Goal: Task Accomplishment & Management: Use online tool/utility

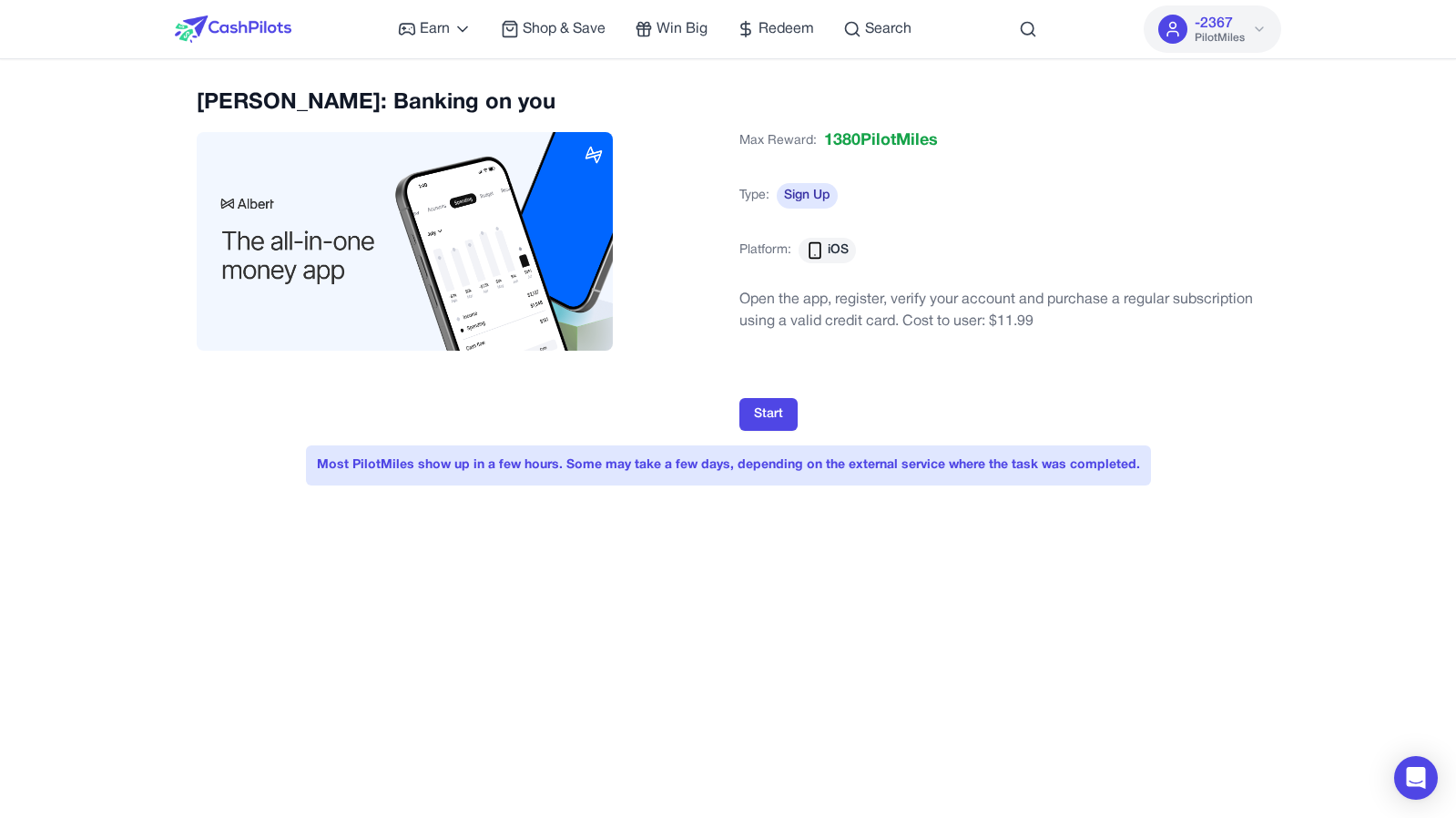
click at [295, 36] on div "Earn Play Games Enjoy fun games and earn Try New App Test new app for rewards T…" at bounding box center [728, 29] width 1107 height 58
click at [281, 33] on img at bounding box center [233, 29] width 117 height 27
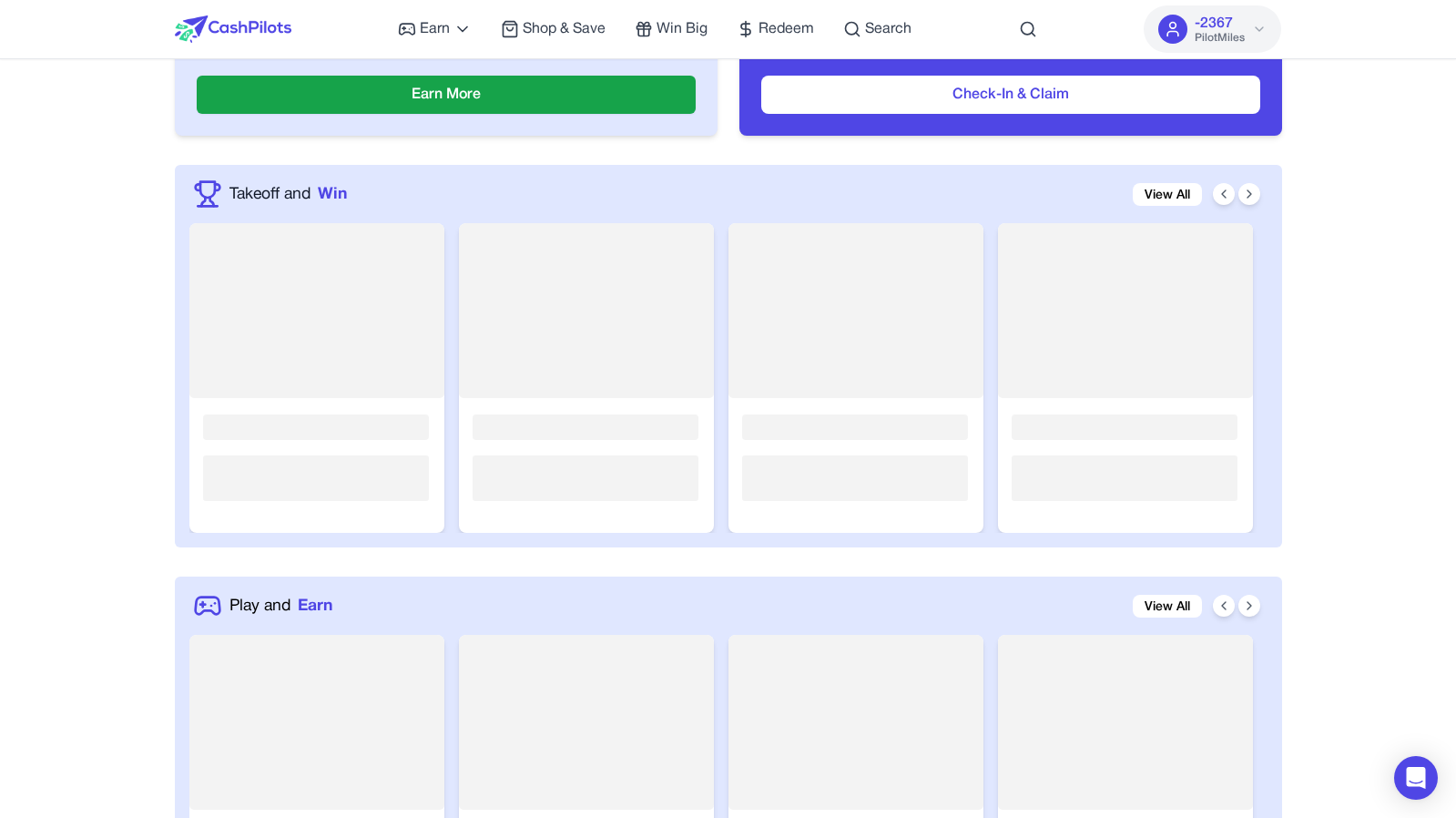
scroll to position [535, 0]
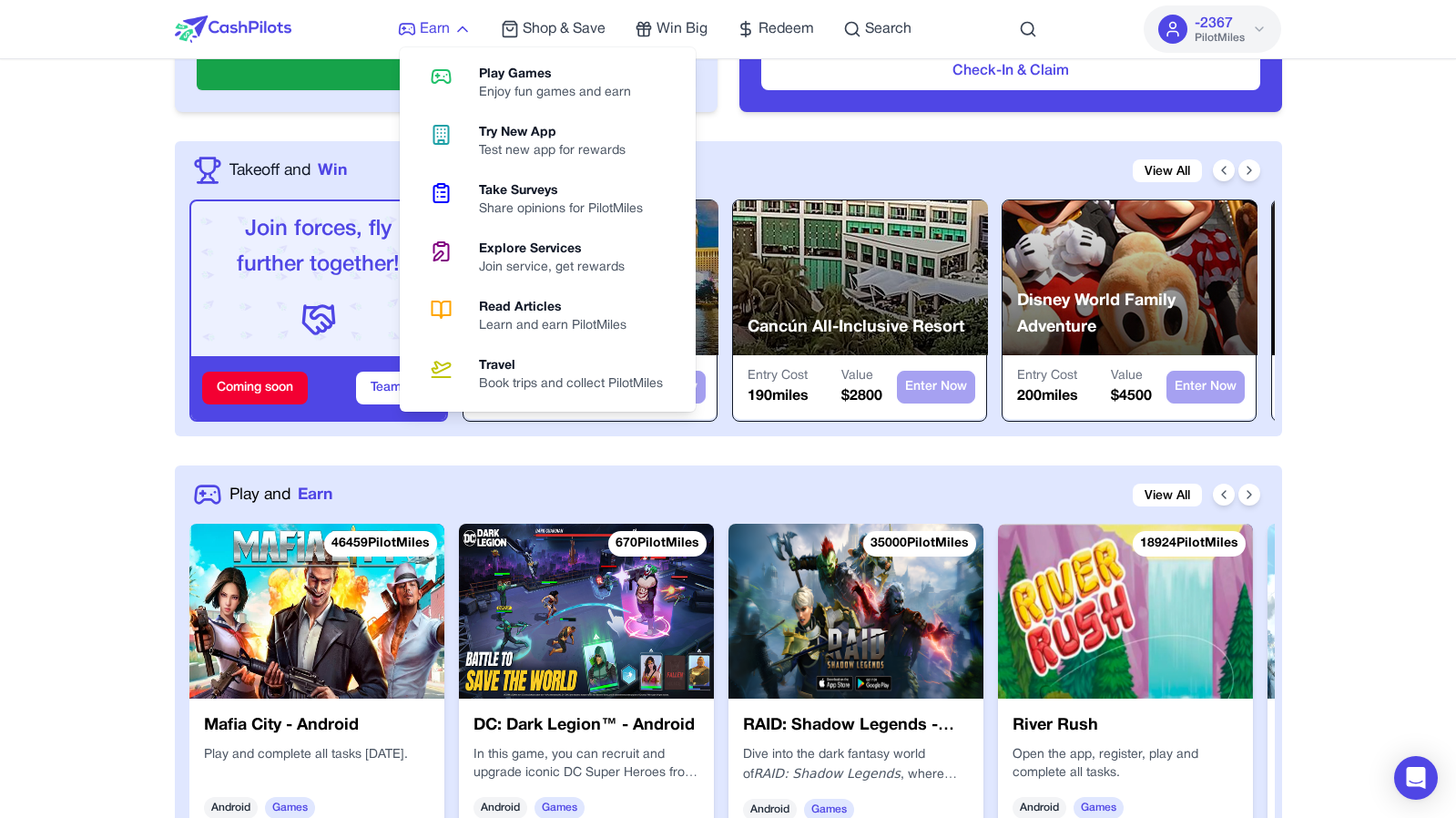
click at [429, 18] on span "Earn" at bounding box center [435, 28] width 30 height 22
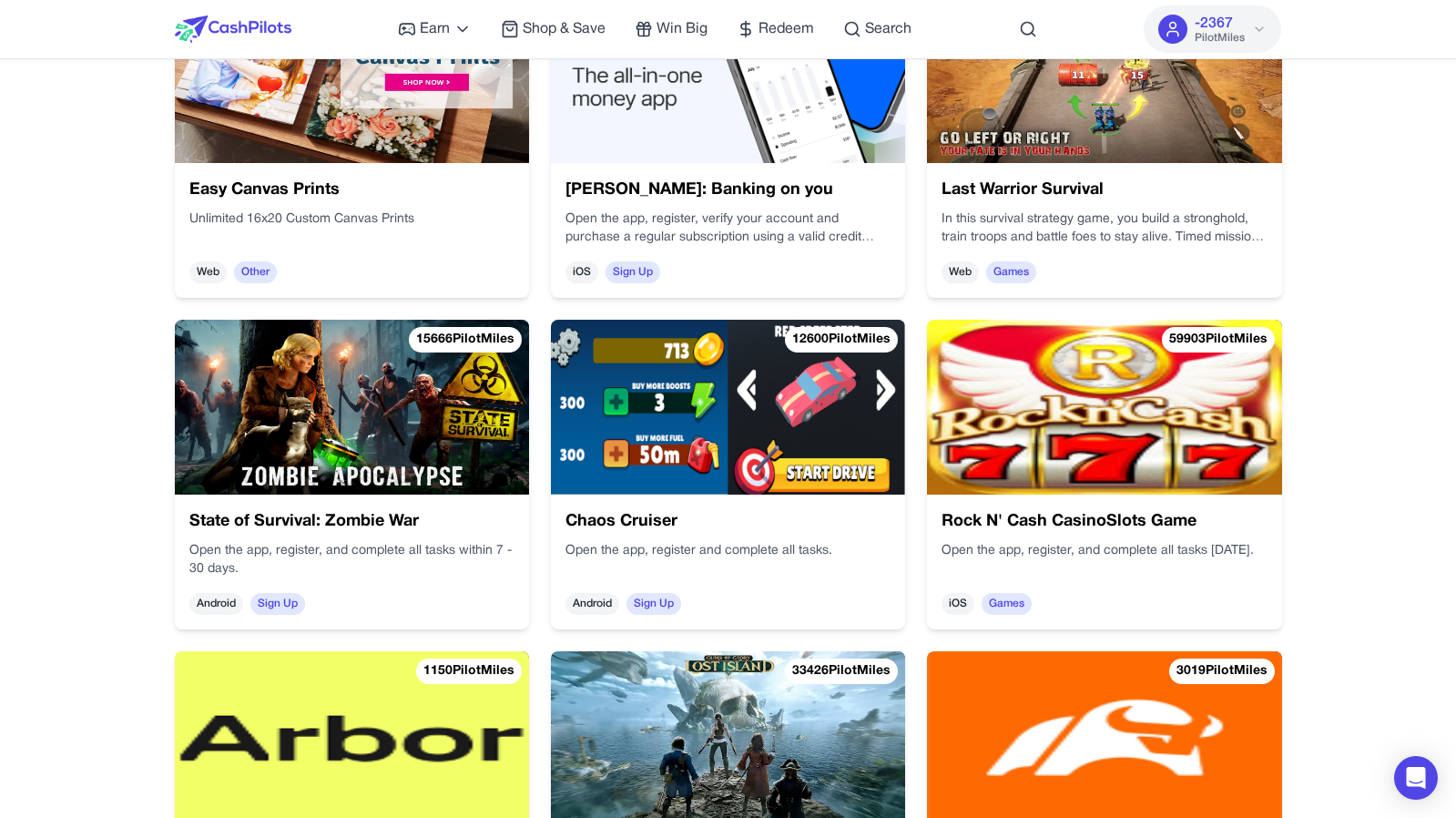
scroll to position [3387, 0]
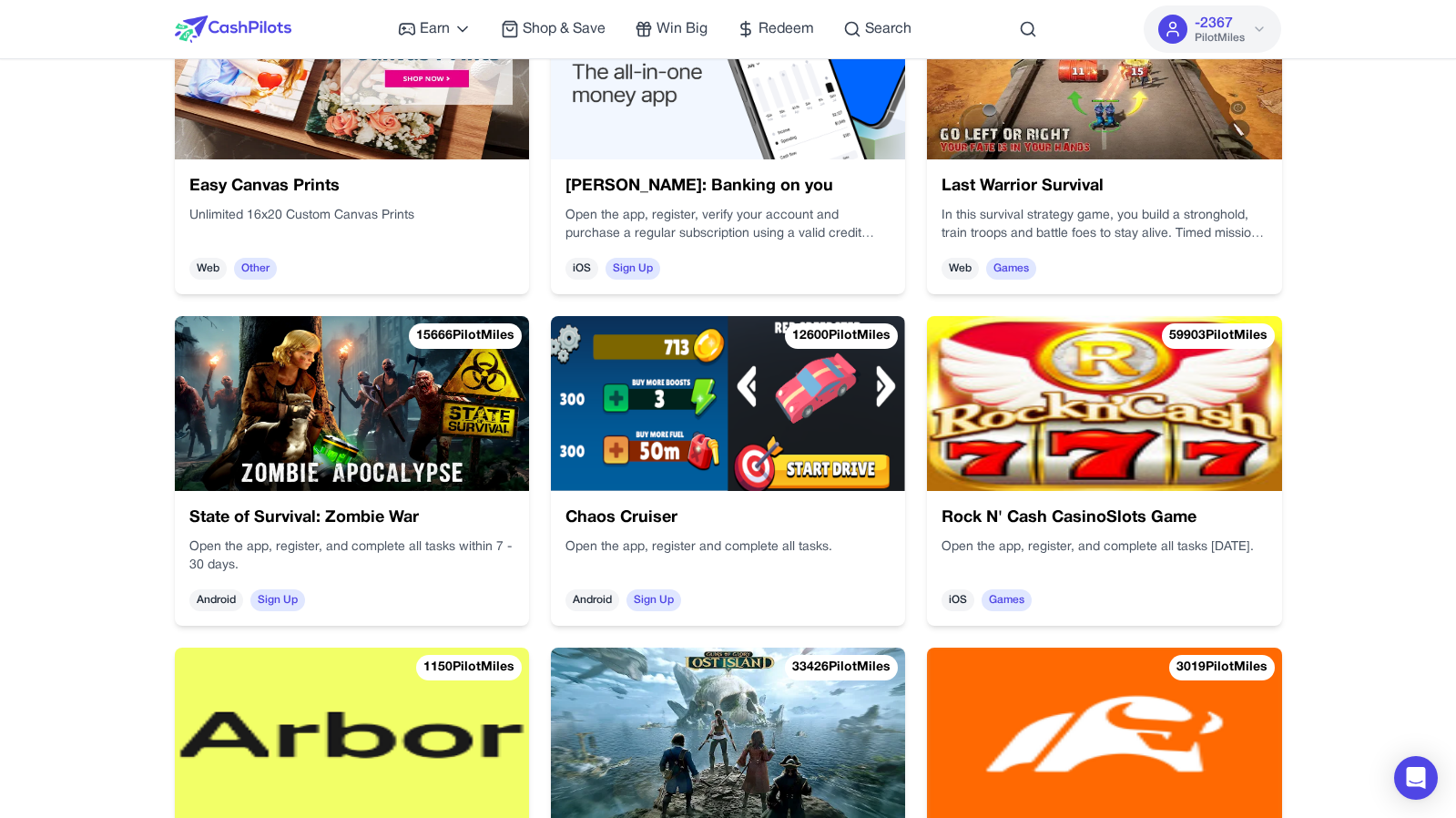
click at [1068, 429] on img at bounding box center [1103, 403] width 354 height 175
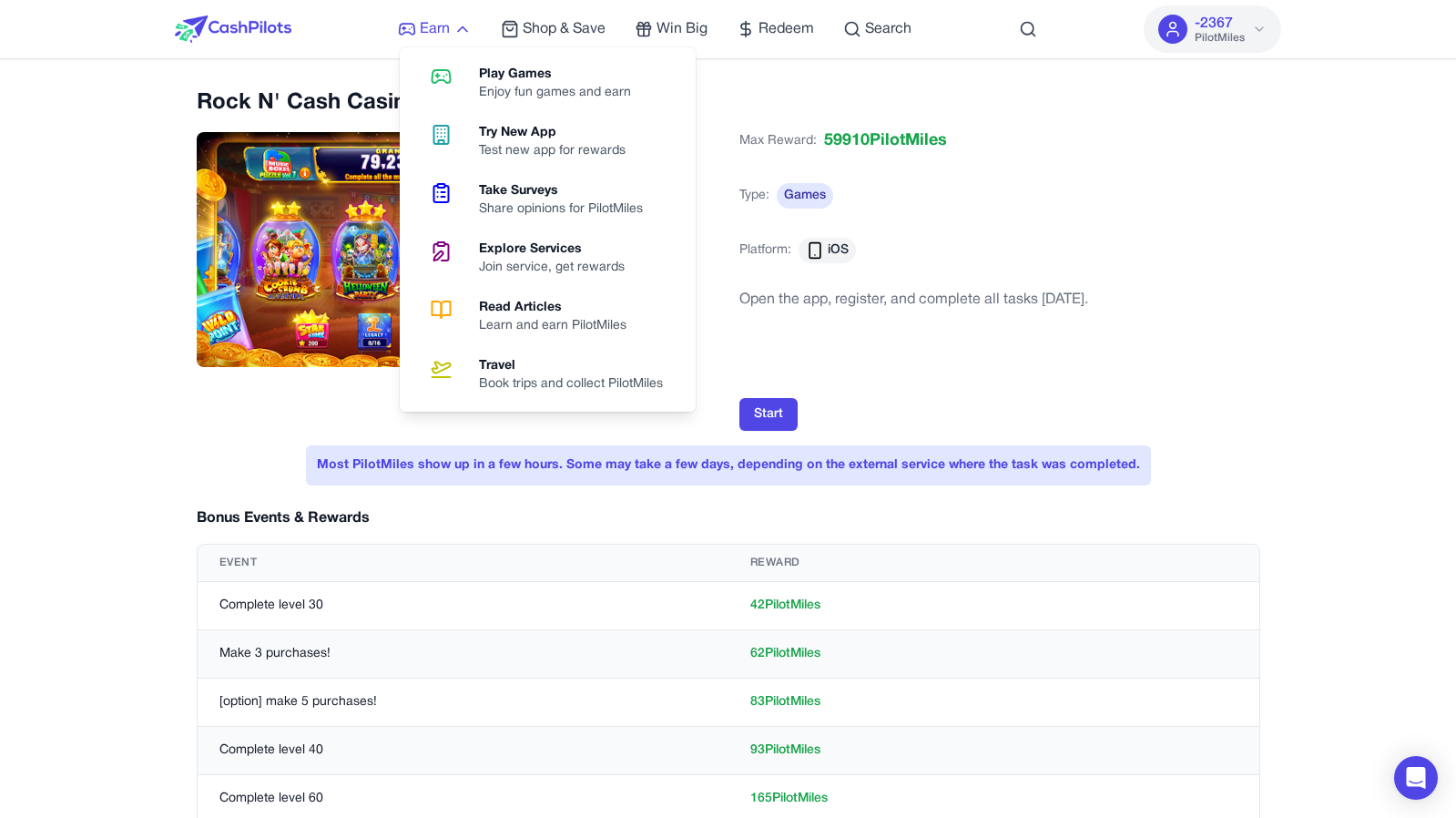
click at [445, 27] on span "Earn" at bounding box center [435, 28] width 30 height 22
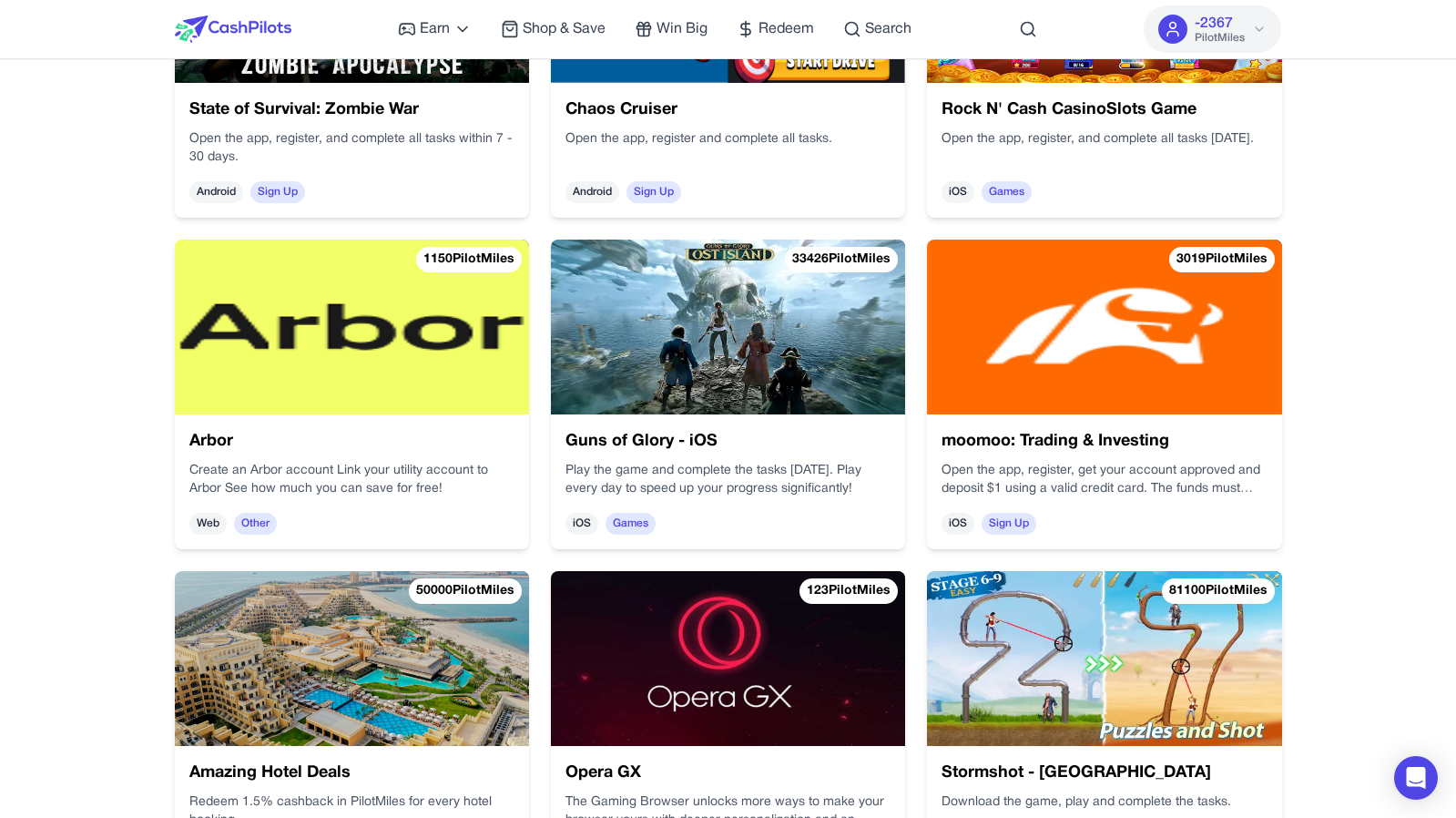
scroll to position [3796, 0]
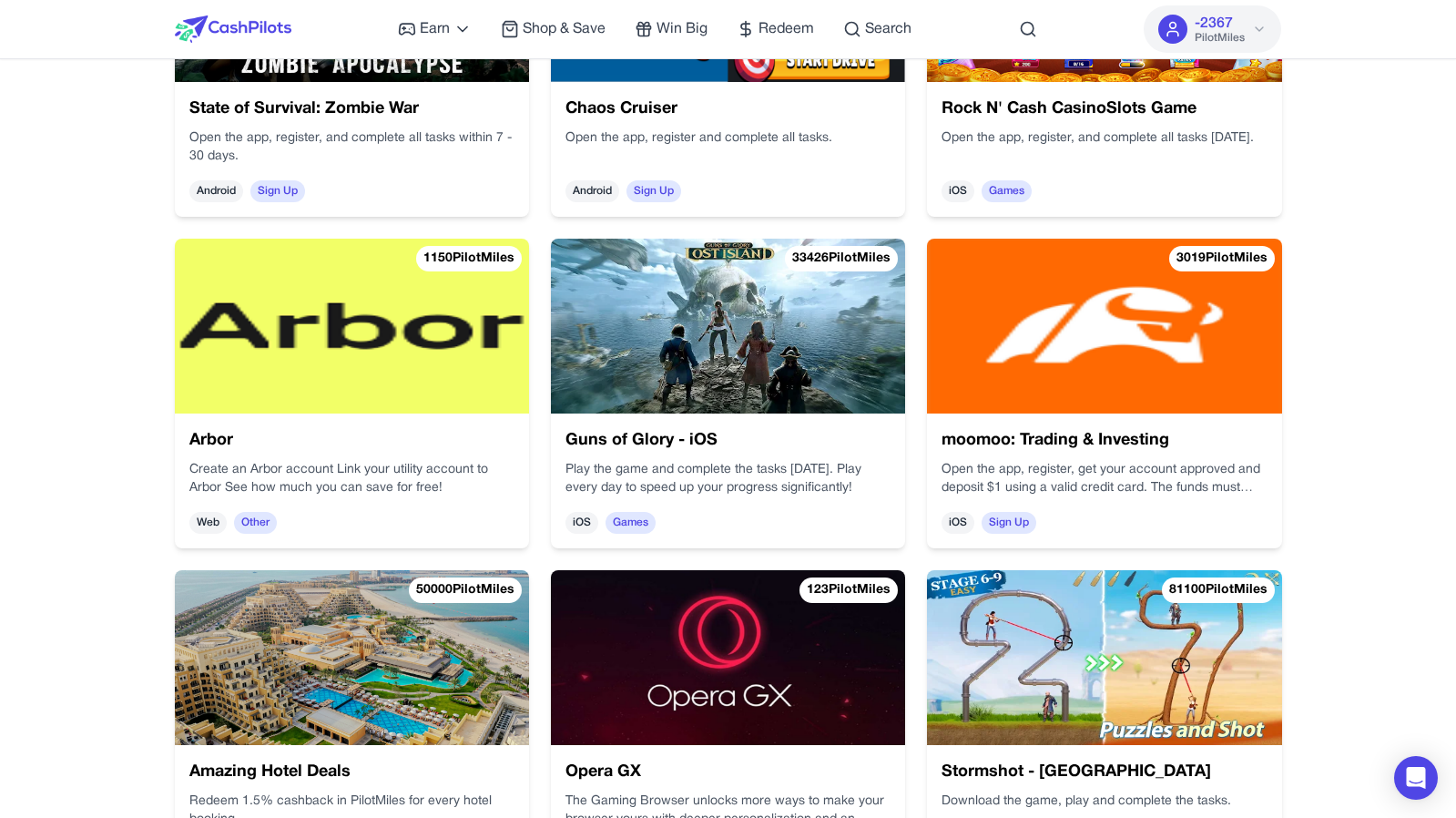
click at [350, 433] on h3 "Arbor" at bounding box center [351, 440] width 325 height 25
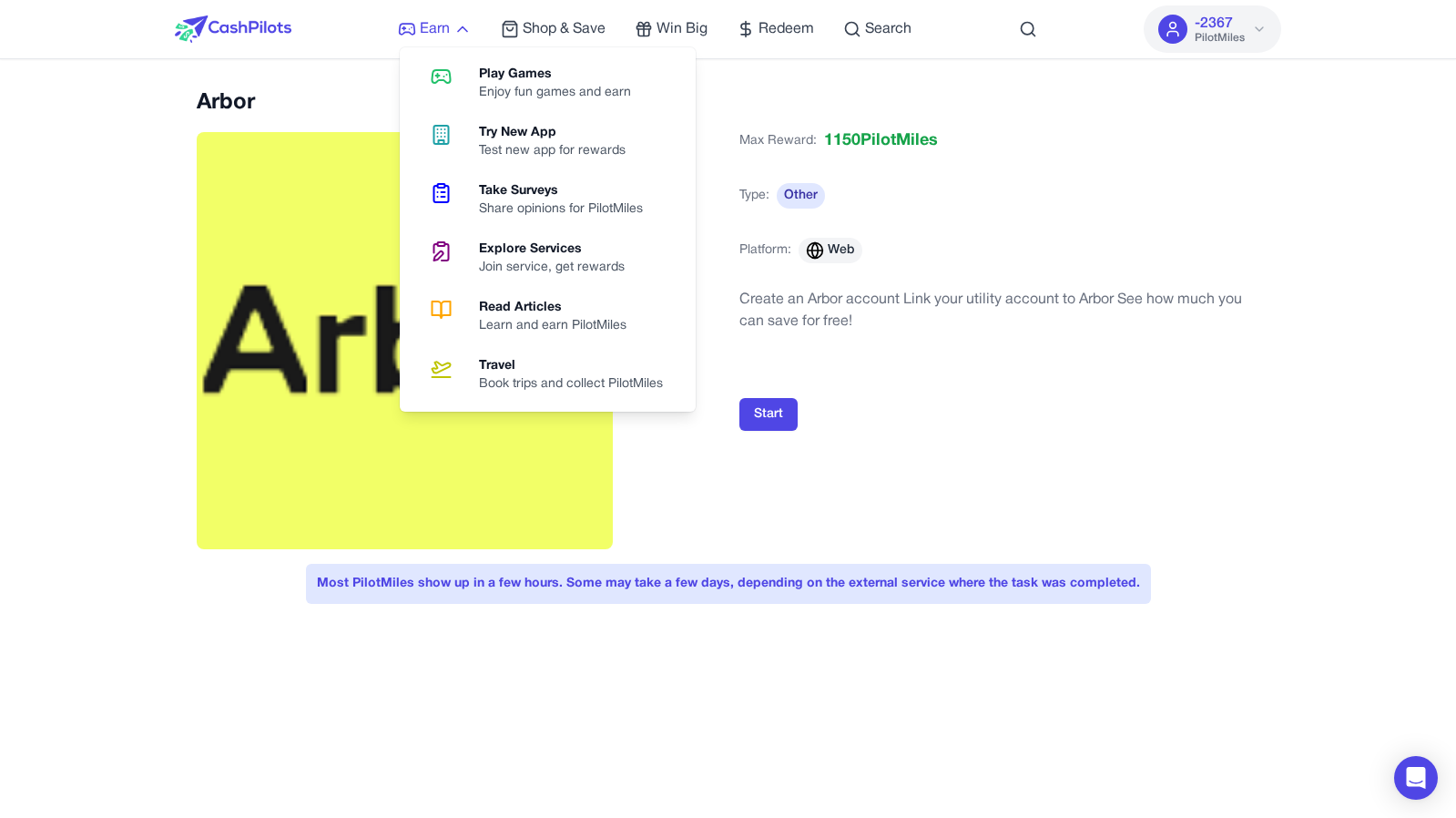
click at [431, 37] on span "Earn" at bounding box center [435, 28] width 30 height 22
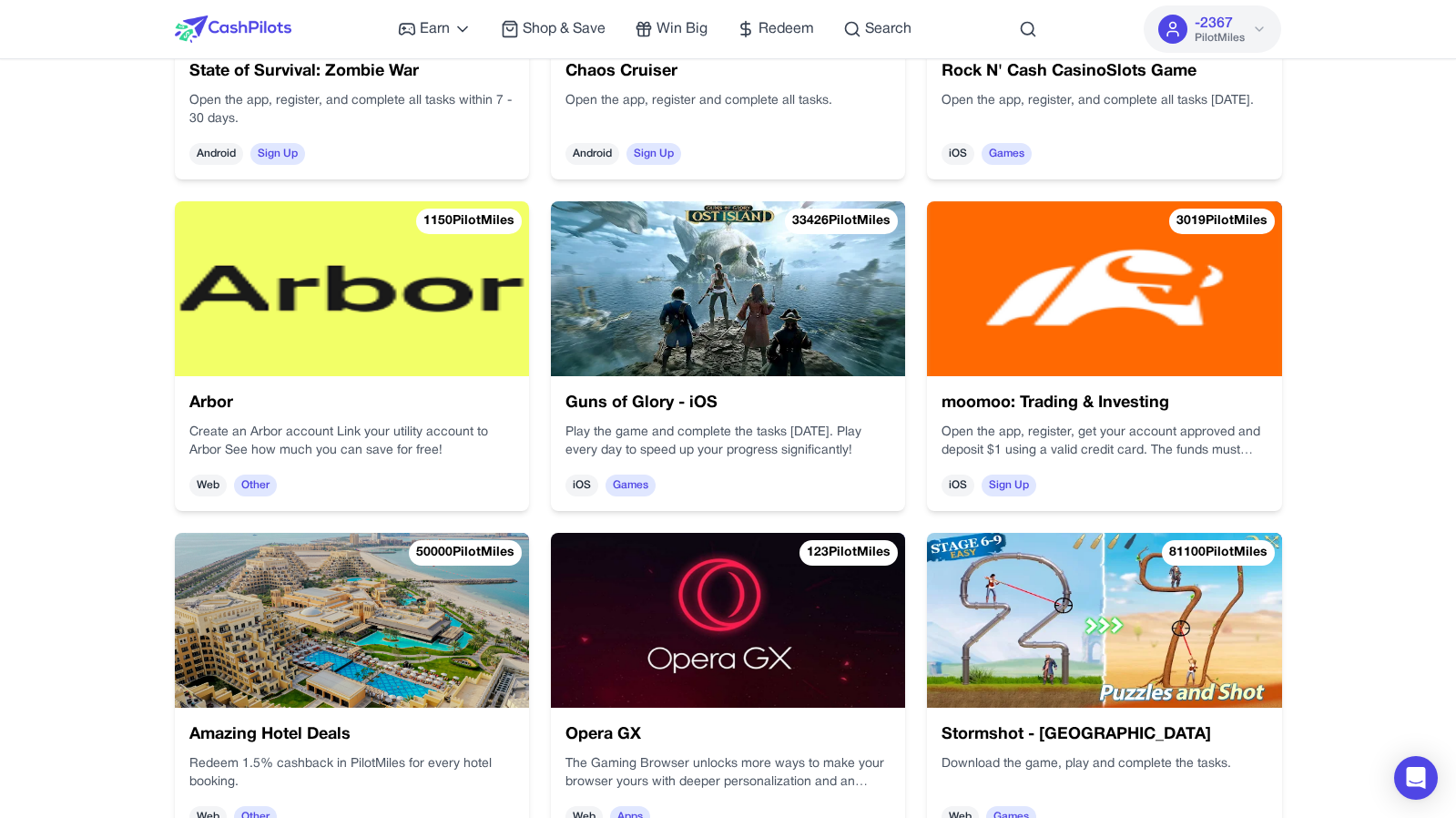
scroll to position [3834, 0]
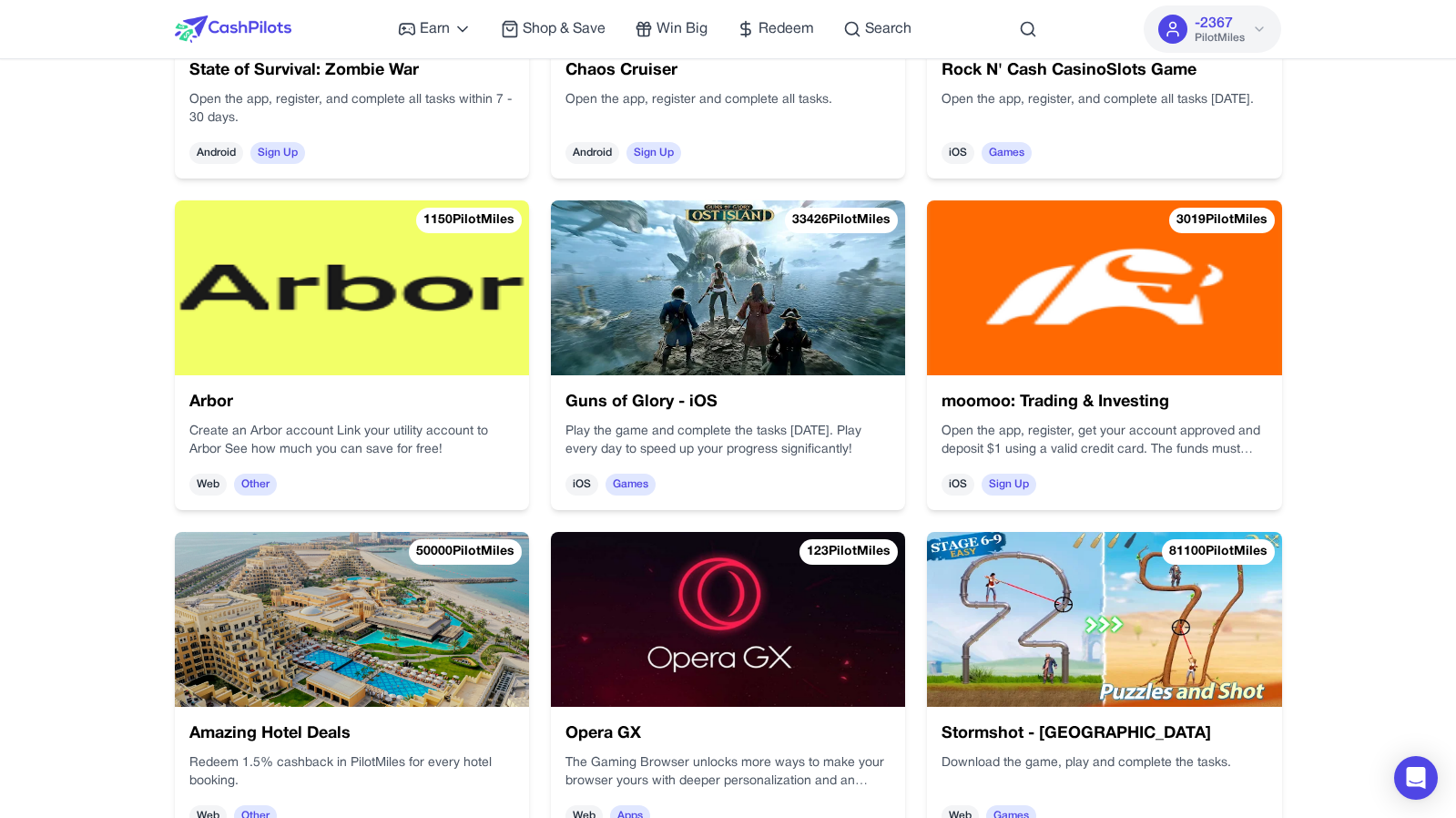
click at [1138, 448] on div "Open the app, register, get your account approved and deposit $1 using a valid …" at bounding box center [1103, 440] width 325 height 37
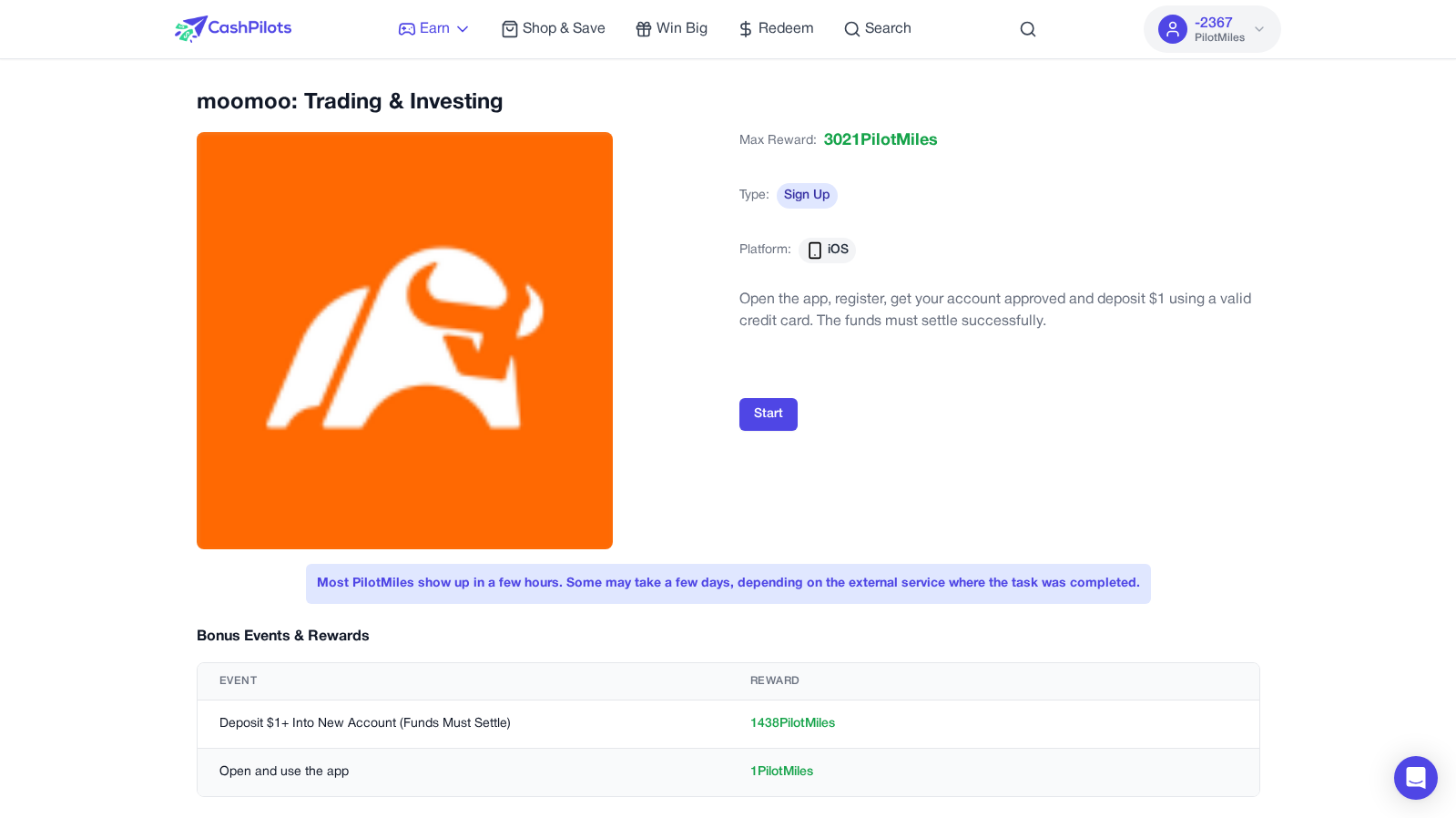
click at [406, 29] on icon at bounding box center [406, 28] width 18 height 18
